Goal: Task Accomplishment & Management: Complete application form

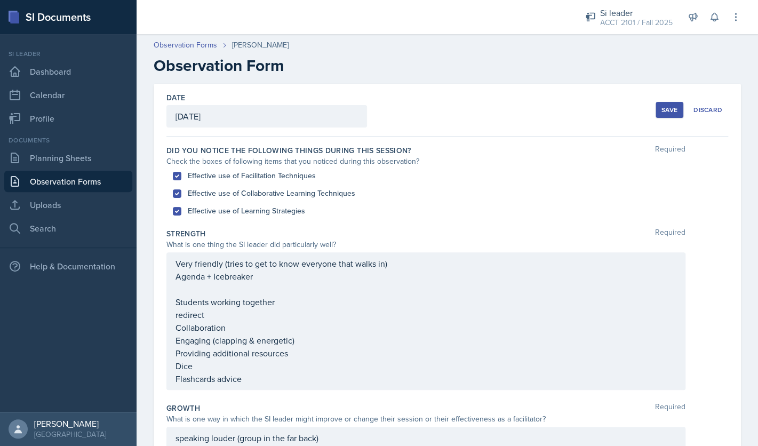
click at [175, 265] on div "Very friendly (tries to get to know everyone that walks in) Agenda + Icebreaker…" at bounding box center [426, 321] width 519 height 138
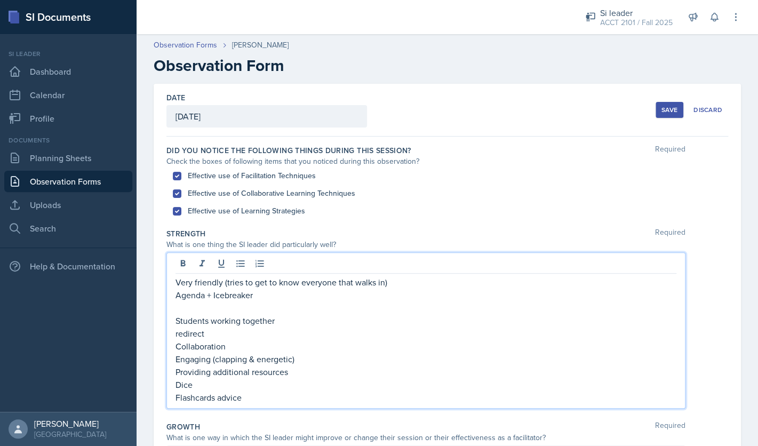
click at [174, 288] on div "Very friendly (tries to get to know everyone that walks in) Agenda + Icebreaker…" at bounding box center [426, 330] width 519 height 156
click at [176, 284] on p "Very friendly (tries to get to know everyone that walks in)" at bounding box center [426, 282] width 501 height 13
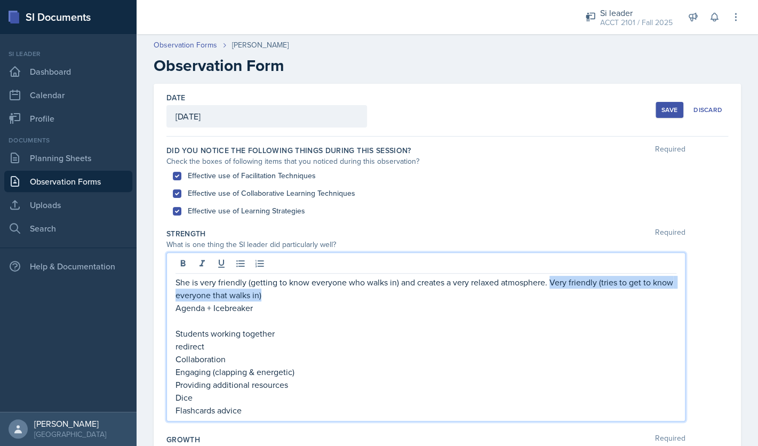
drag, startPoint x: 552, startPoint y: 282, endPoint x: 555, endPoint y: 293, distance: 11.5
click at [555, 293] on p "She is very friendly (getting to know everyone who walks in) and creates a very…" at bounding box center [426, 289] width 501 height 26
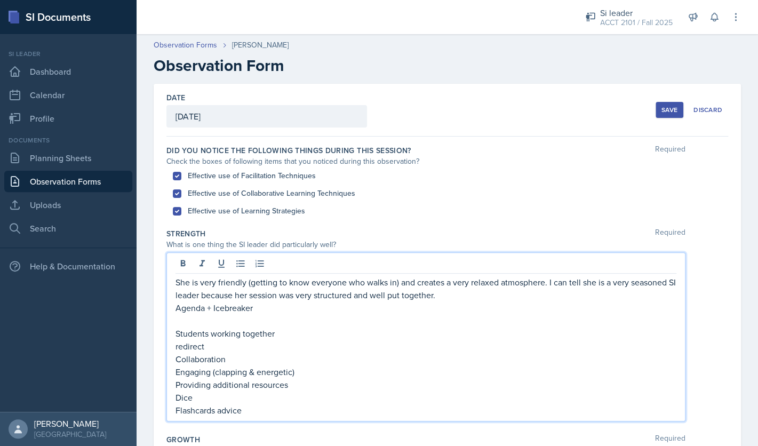
click at [443, 315] on p at bounding box center [426, 320] width 501 height 13
click at [466, 293] on p "She is very friendly (getting to know everyone who walks in) and creates a very…" at bounding box center [426, 289] width 501 height 26
click at [304, 310] on p "Agenda + Icebreaker" at bounding box center [426, 308] width 501 height 13
click at [344, 310] on p "She is very friendly (getting to know everyone who walks in) and creates a very…" at bounding box center [426, 295] width 501 height 38
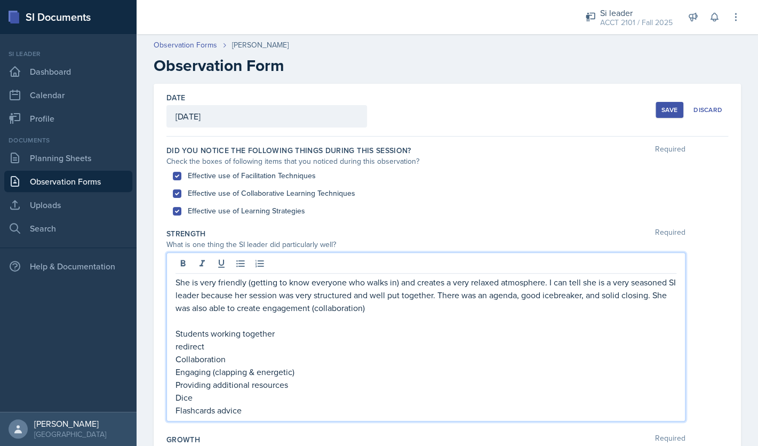
click at [300, 334] on p "Students working together" at bounding box center [426, 333] width 501 height 13
click at [401, 313] on p "She is very friendly (getting to know everyone who walks in) and creates a very…" at bounding box center [426, 295] width 501 height 38
click at [236, 353] on p "Collaboration" at bounding box center [426, 359] width 501 height 13
click at [234, 351] on p "redirect" at bounding box center [426, 346] width 501 height 13
click at [667, 305] on p "She is very friendly (getting to know everyone who walks in) and creates a very…" at bounding box center [426, 295] width 501 height 38
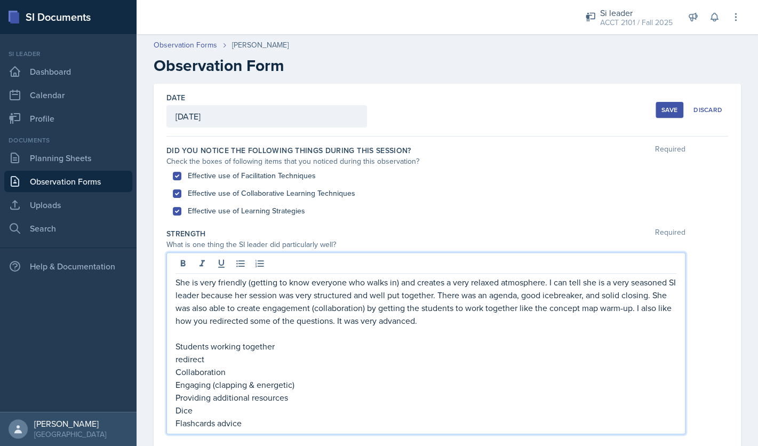
click at [383, 351] on p "Students working together" at bounding box center [426, 346] width 501 height 13
click at [432, 320] on p "She is very friendly (getting to know everyone who walks in) and creates a very…" at bounding box center [426, 301] width 501 height 51
click at [389, 345] on p "Students working together" at bounding box center [426, 346] width 501 height 13
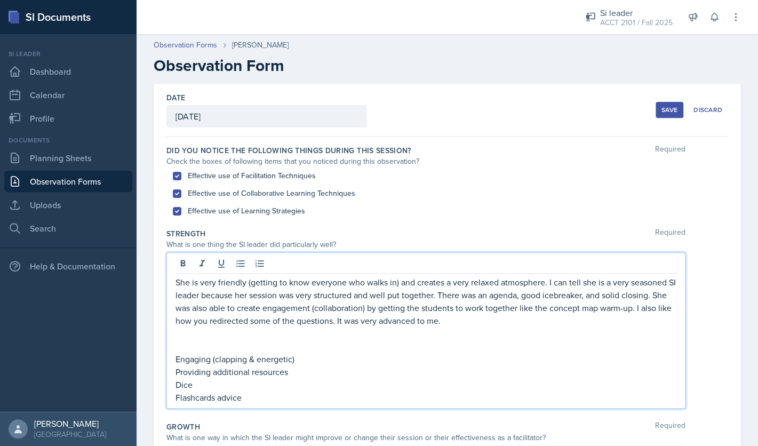
click at [494, 323] on p "She is very friendly (getting to know everyone who walks in) and creates a very…" at bounding box center [426, 301] width 501 height 51
click at [221, 324] on p "She is very friendly (getting to know everyone who walks in) and creates a very…" at bounding box center [426, 301] width 501 height 51
click at [504, 334] on p at bounding box center [426, 333] width 501 height 13
click at [505, 324] on p "She is very friendly (getting to know everyone who walks in) and creates a very…" at bounding box center [426, 301] width 501 height 51
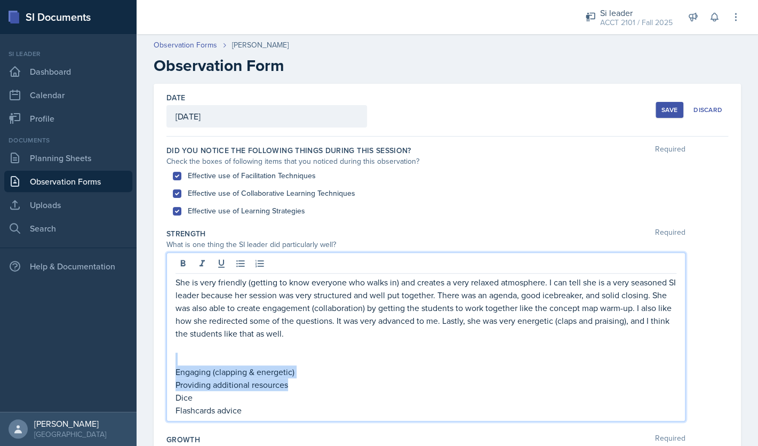
drag, startPoint x: 303, startPoint y: 383, endPoint x: 188, endPoint y: 359, distance: 117.3
click at [188, 359] on div "She is very friendly (getting to know everyone who walks in) and creates a very…" at bounding box center [426, 346] width 501 height 141
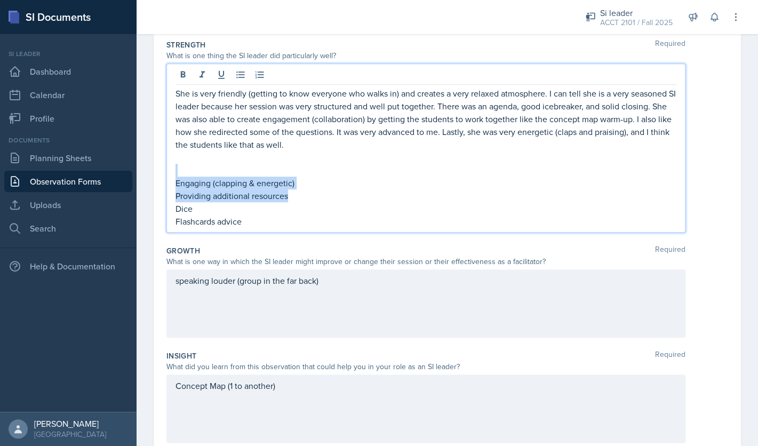
scroll to position [191, 0]
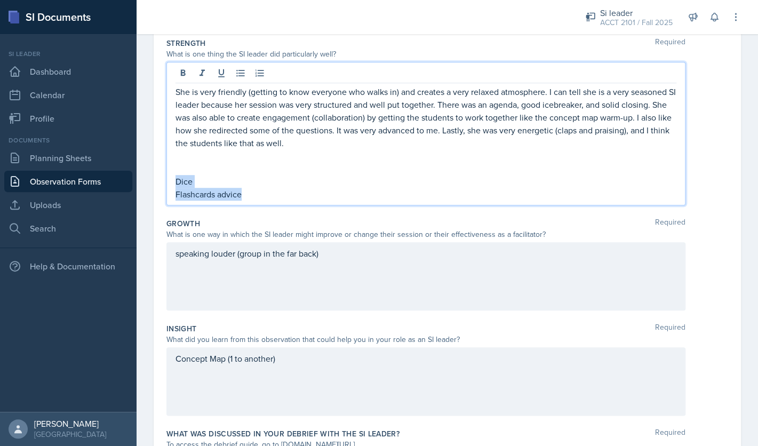
drag, startPoint x: 249, startPoint y: 190, endPoint x: 168, endPoint y: 178, distance: 82.1
click at [168, 178] on div "She is very friendly (getting to know everyone who walks in) and creates a very…" at bounding box center [426, 134] width 519 height 144
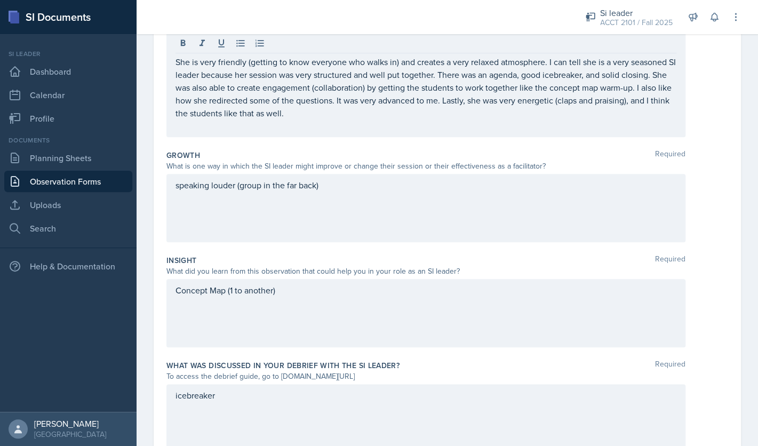
click at [192, 327] on div "Concept Map (1 to another)" at bounding box center [426, 313] width 519 height 68
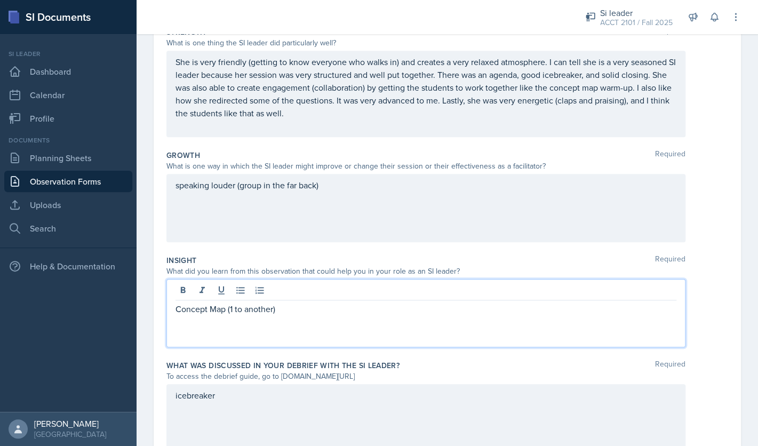
click at [303, 312] on p "Concept Map (1 to another)" at bounding box center [426, 309] width 501 height 13
click at [358, 127] on div "She is very friendly (getting to know everyone who walks in) and creates a very…" at bounding box center [426, 94] width 501 height 77
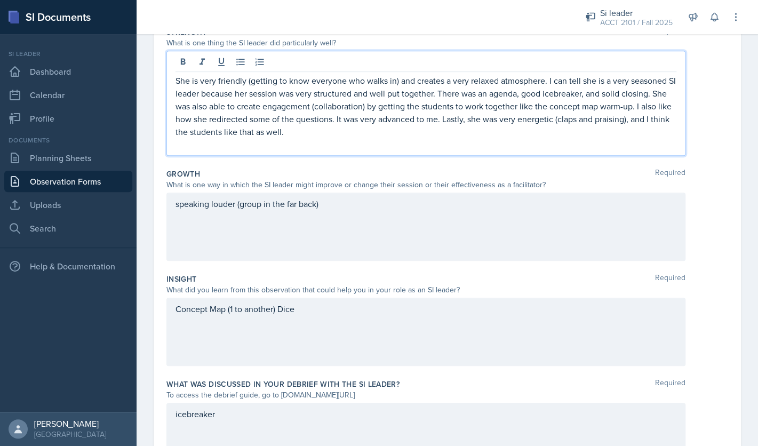
click at [328, 147] on p at bounding box center [426, 144] width 501 height 13
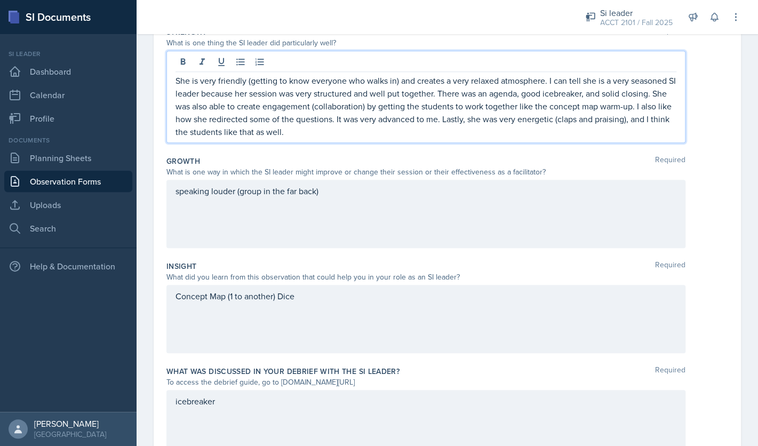
click at [257, 426] on div "icebreaker" at bounding box center [426, 424] width 519 height 68
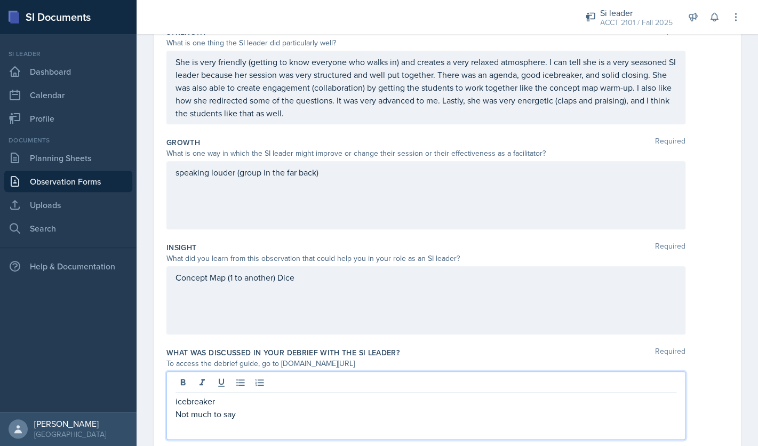
click at [176, 181] on div "speaking louder (group in the far back)" at bounding box center [426, 195] width 519 height 68
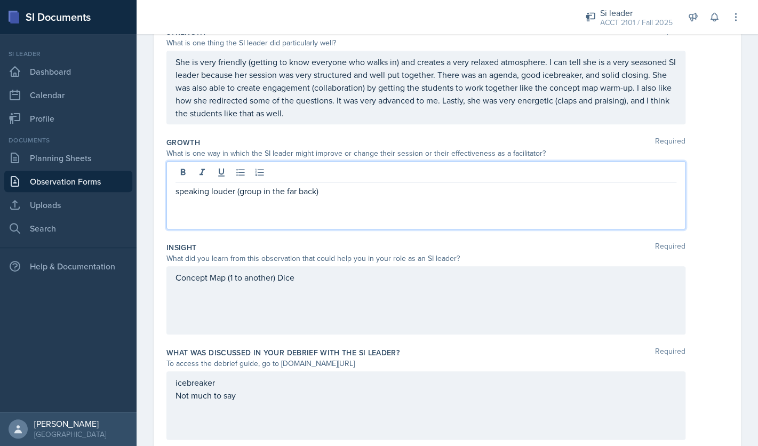
click at [177, 195] on p "speaking louder (group in the far back)" at bounding box center [426, 191] width 501 height 13
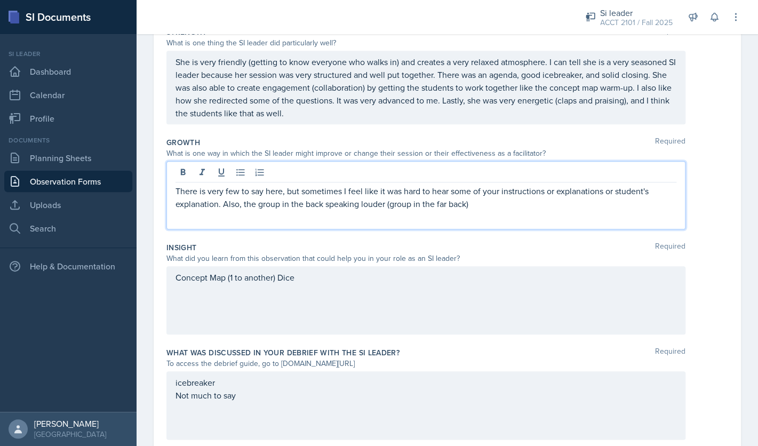
click at [255, 207] on p "There is very few to say here, but sometimes I feel like it was hard to hear so…" at bounding box center [426, 198] width 501 height 26
click at [243, 206] on p "There is very few to say here, but sometimes I feel like it was hard to hear so…" at bounding box center [426, 198] width 501 height 26
drag, startPoint x: 513, startPoint y: 205, endPoint x: 667, endPoint y: 210, distance: 153.8
click at [667, 210] on p "There is very few to say here, but sometimes I feel like it was hard to hear so…" at bounding box center [426, 198] width 501 height 26
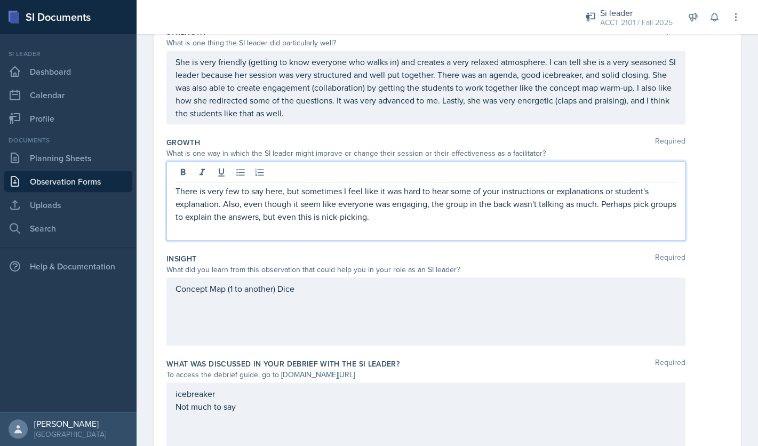
click at [421, 218] on p "There is very few to say here, but sometimes I feel like it was hard to hear so…" at bounding box center [426, 204] width 501 height 38
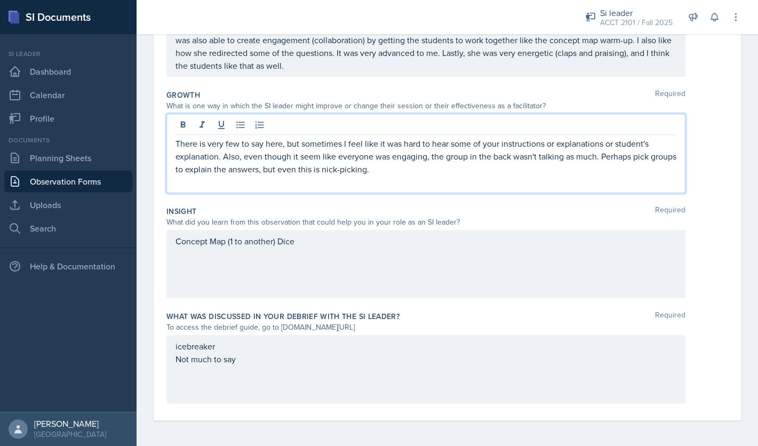
click at [376, 262] on div "Concept Map (1 to another) Dice" at bounding box center [426, 264] width 519 height 68
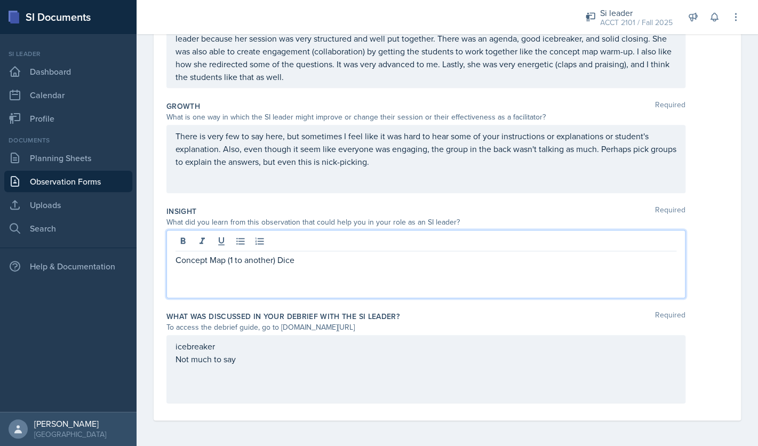
scroll to position [238, 0]
click at [505, 270] on p "I loved the addition of the dice, I would definitely use that as a collaboratio…" at bounding box center [426, 272] width 501 height 13
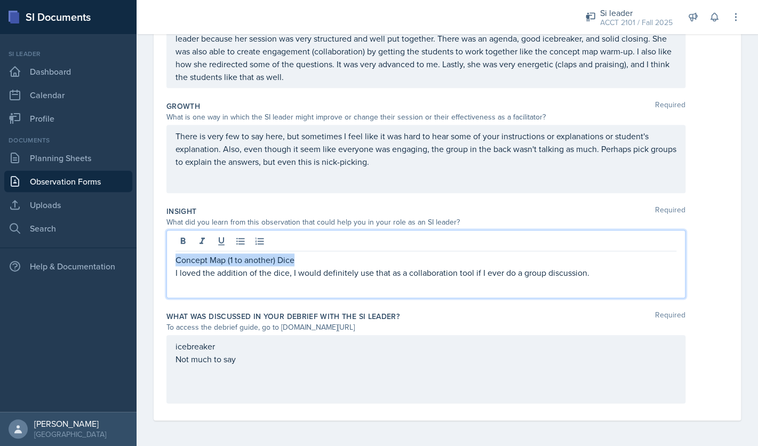
drag, startPoint x: 399, startPoint y: 257, endPoint x: 151, endPoint y: 252, distance: 248.2
click at [167, 252] on div "Concept Map (1 to another) Dice I loved the addition of the dice, I would defin…" at bounding box center [426, 264] width 519 height 68
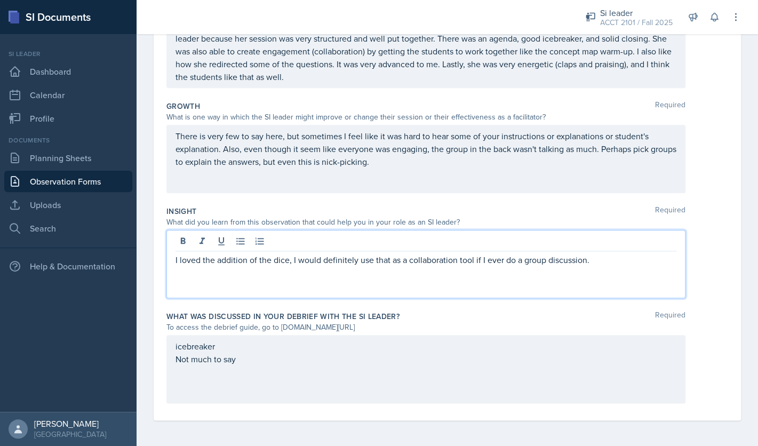
click at [607, 266] on p at bounding box center [426, 272] width 501 height 13
click at [607, 259] on p "I loved the addition of the dice, I would definitely use that as a collaboratio…" at bounding box center [426, 260] width 501 height 13
click at [596, 262] on p "I loved the addition of the dice, I would definitely use that as a collaboratio…" at bounding box center [426, 260] width 501 height 13
click at [560, 271] on p "I loved the addition of the dice, I would definitely use that as a collaboratio…" at bounding box center [426, 267] width 501 height 26
click at [635, 260] on p "I loved the addition of the dice, I would definitely use that as a collaboratio…" at bounding box center [426, 267] width 501 height 26
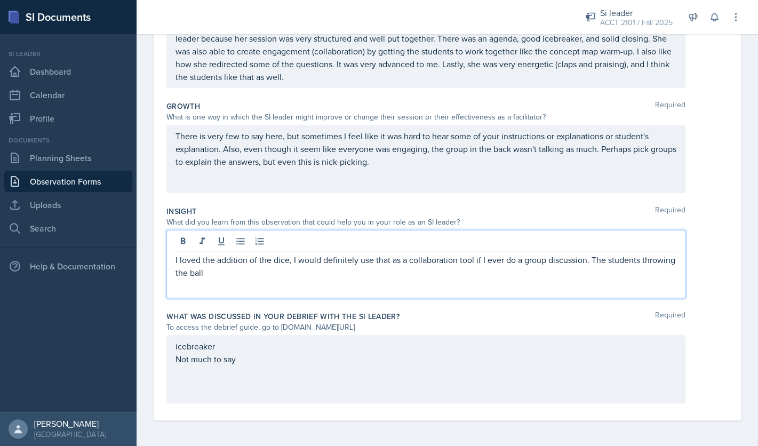
click at [581, 273] on p "I loved the addition of the dice, I would definitely use that as a collaboratio…" at bounding box center [426, 267] width 501 height 26
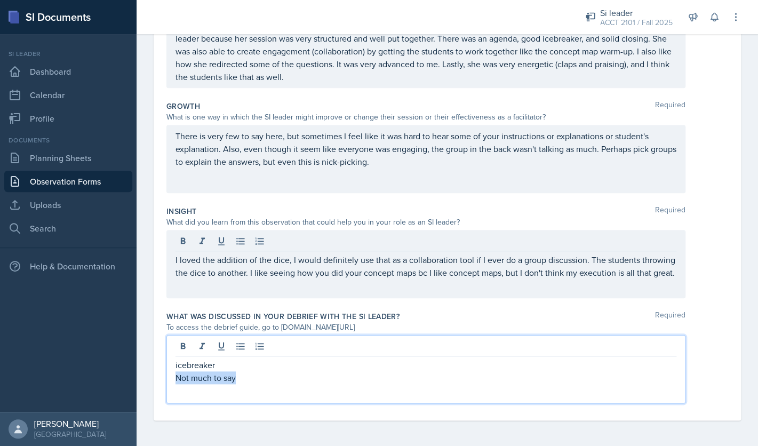
click at [266, 361] on div "icebreaker Not much to say" at bounding box center [426, 372] width 501 height 26
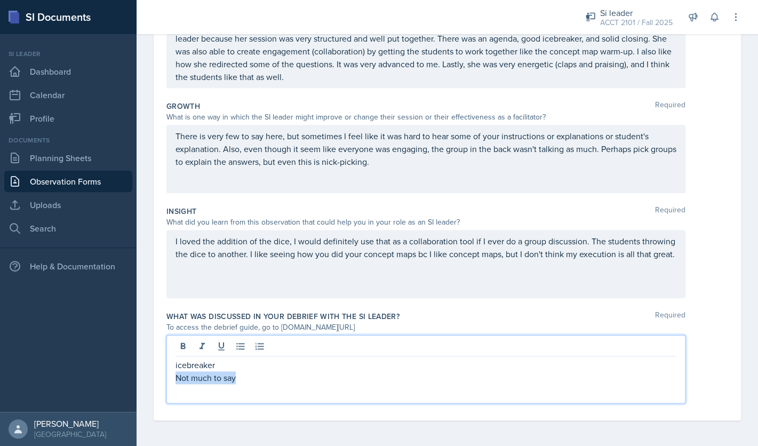
click at [233, 373] on p "Not much to say" at bounding box center [426, 377] width 501 height 13
click at [225, 370] on p "icebreaker" at bounding box center [426, 365] width 501 height 13
click at [242, 380] on p "Not much to say" at bounding box center [426, 377] width 501 height 13
click at [223, 377] on p "Not much to said" at bounding box center [426, 377] width 501 height 13
click at [245, 382] on p "Not much said" at bounding box center [426, 377] width 501 height 13
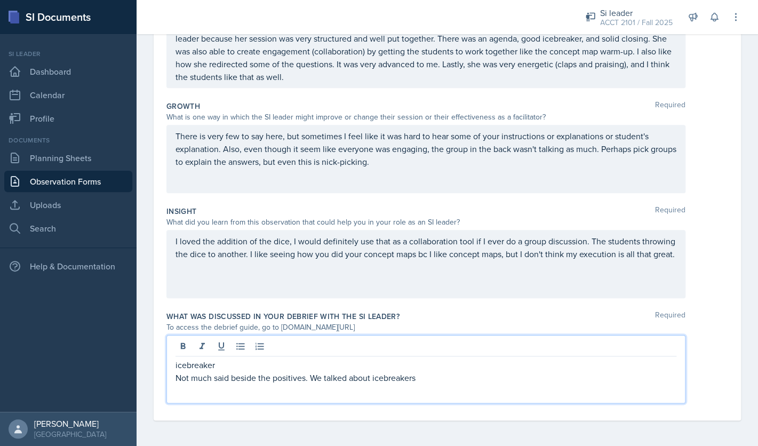
click at [176, 379] on p "Not much said beside the positives. We talked about icebreakers" at bounding box center [426, 377] width 501 height 13
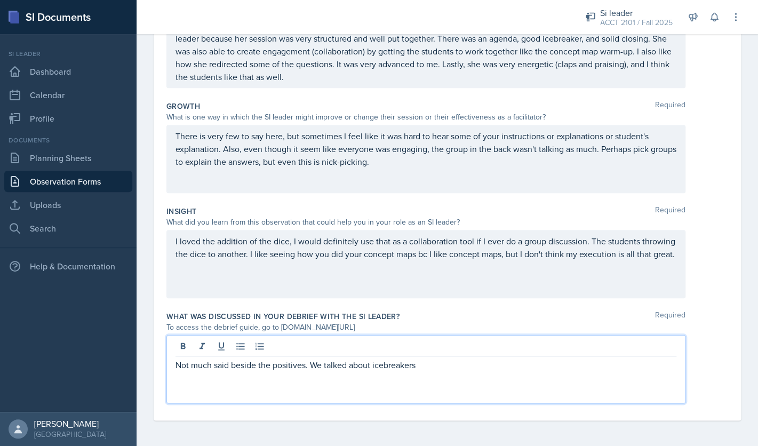
click at [437, 367] on p "Not much said beside the positives. We talked about icebreakers" at bounding box center [426, 365] width 501 height 13
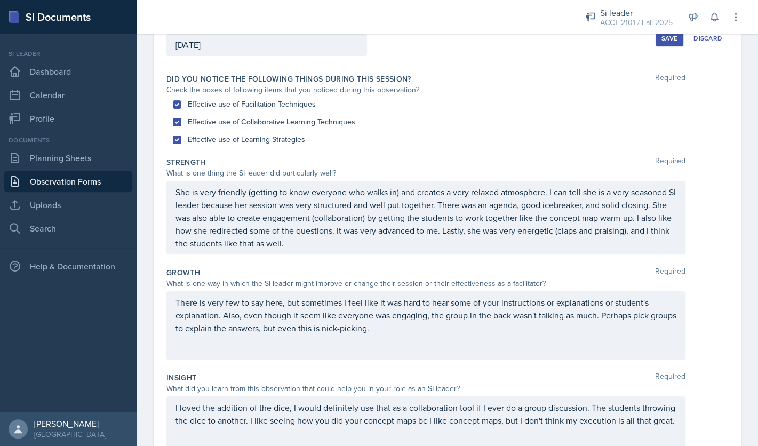
scroll to position [0, 0]
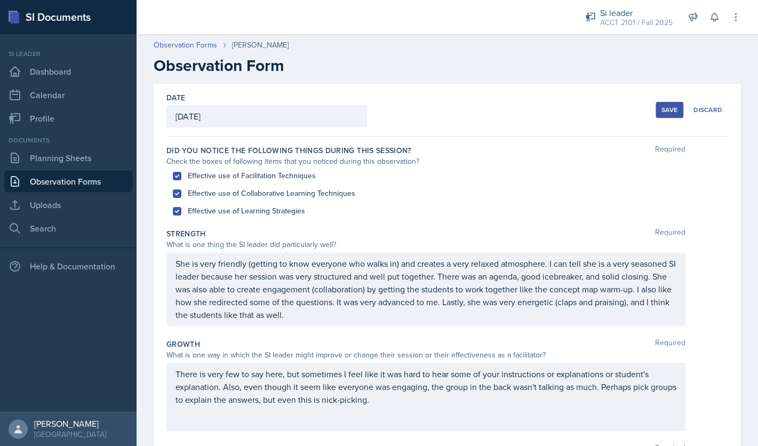
click at [667, 113] on div "Save" at bounding box center [670, 110] width 16 height 9
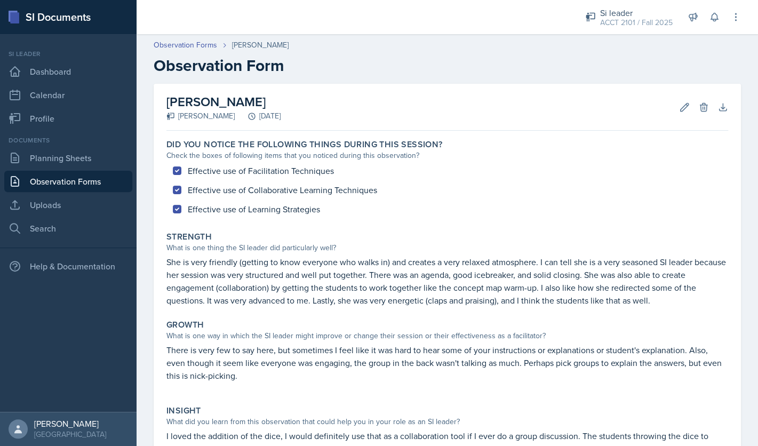
scroll to position [156, 0]
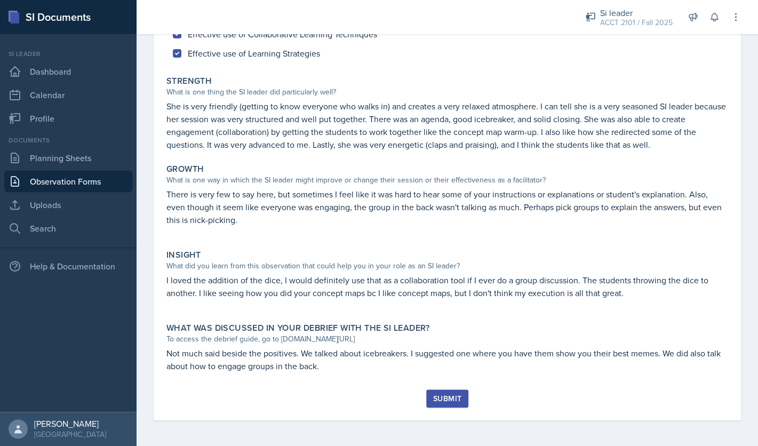
click at [463, 402] on button "Submit" at bounding box center [447, 399] width 42 height 18
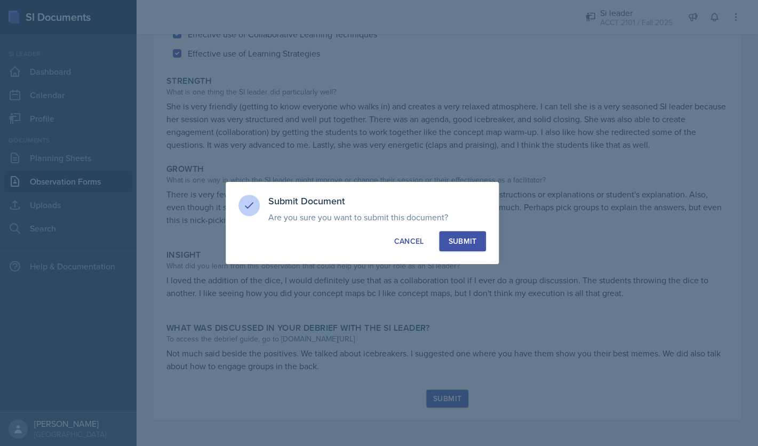
click at [472, 243] on div "Submit" at bounding box center [462, 241] width 28 height 11
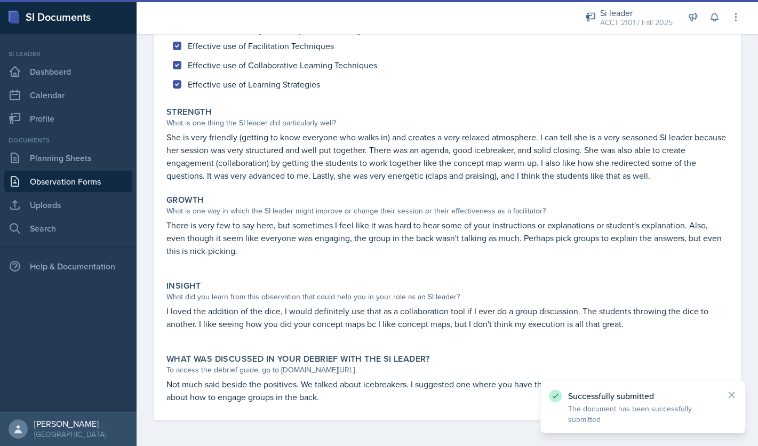
scroll to position [0, 0]
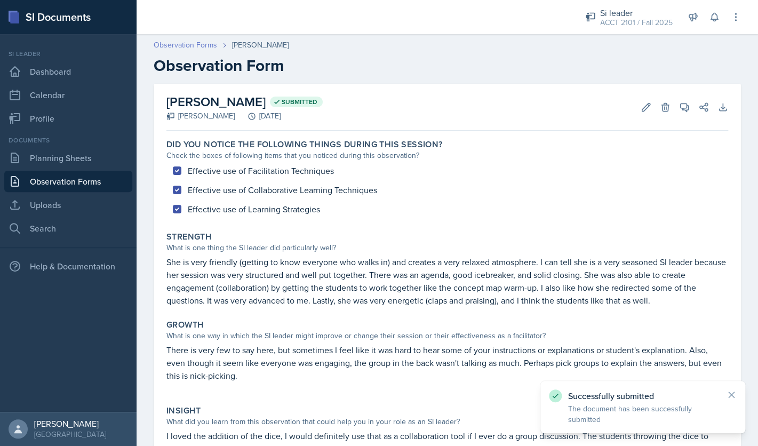
click at [197, 44] on link "Observation Forms" at bounding box center [186, 44] width 64 height 11
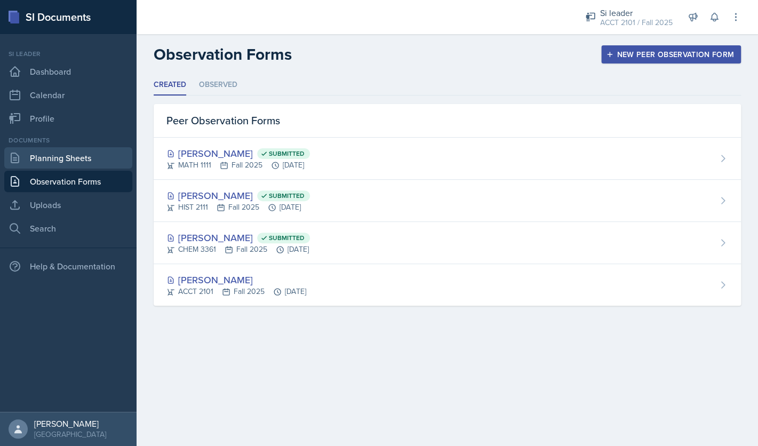
click at [97, 159] on link "Planning Sheets" at bounding box center [68, 157] width 128 height 21
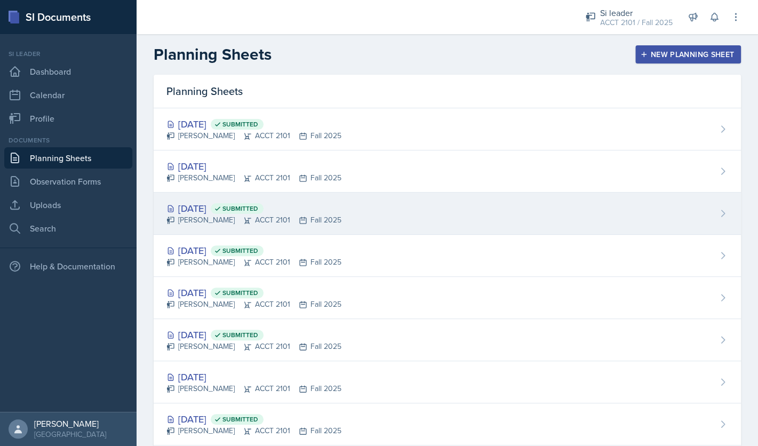
click at [226, 206] on div "Sep 17th, 2025 Submitted" at bounding box center [254, 208] width 175 height 14
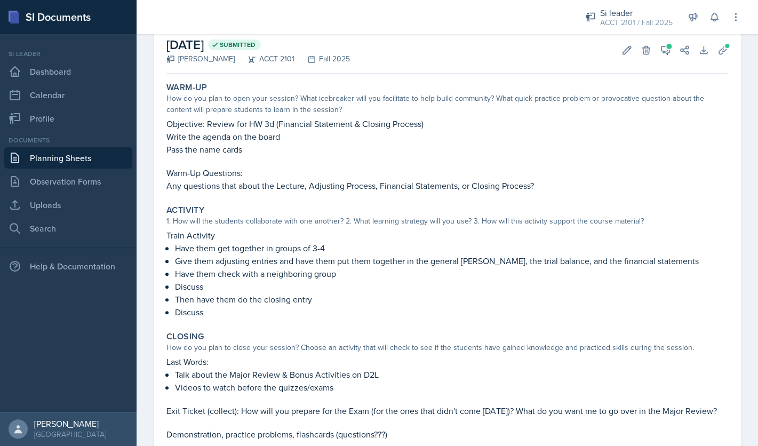
scroll to position [65, 0]
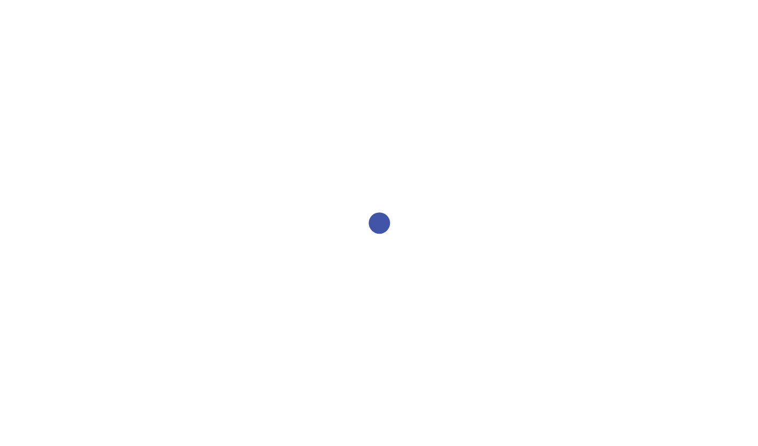
select select "2bed604d-1099-4043-b1bc-2365e8740244"
